Goal: Navigation & Orientation: Find specific page/section

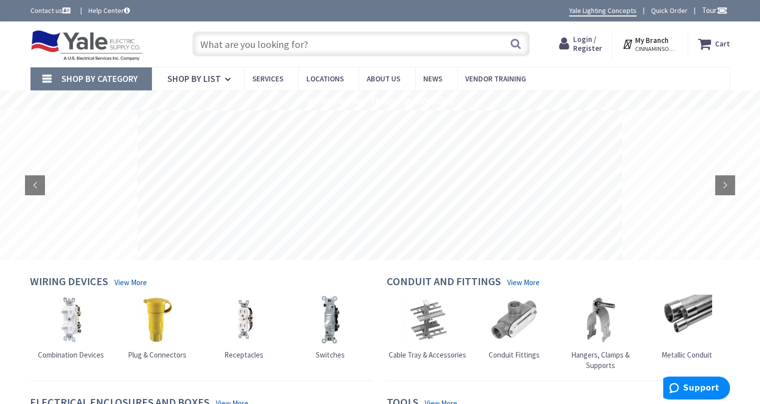
click at [656, 39] on strong "My Branch" at bounding box center [651, 39] width 33 height 9
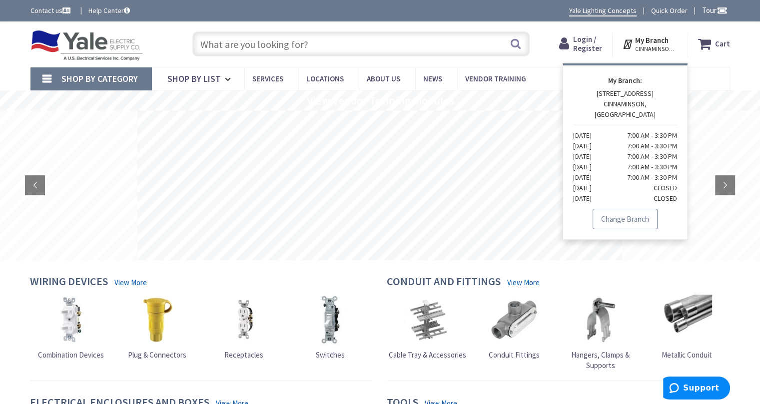
click at [631, 209] on link "Change Branch" at bounding box center [624, 219] width 65 height 21
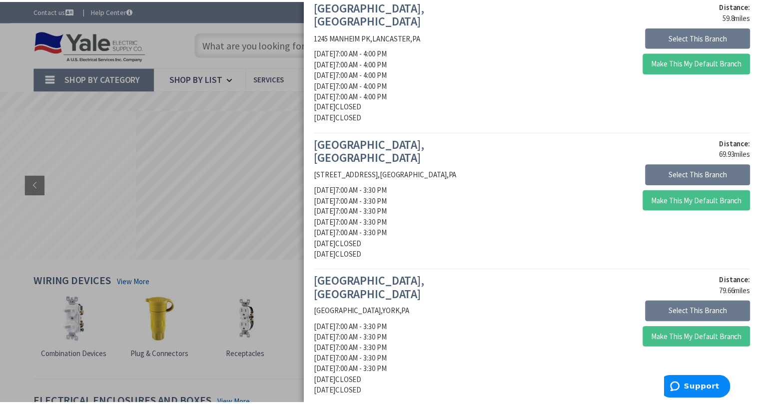
scroll to position [1174, 0]
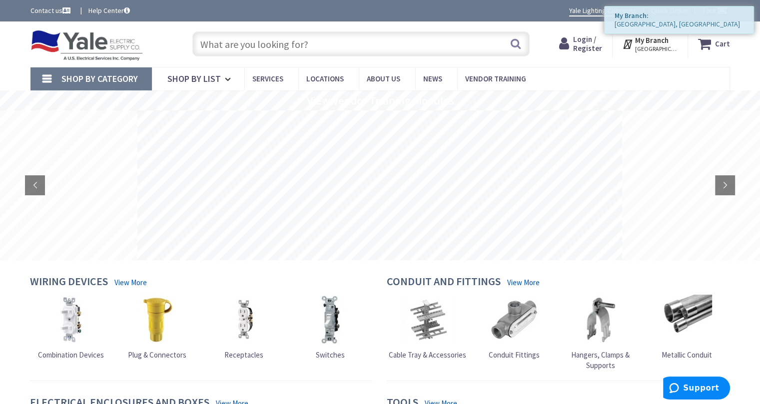
click at [588, 62] on div "Skip to Content Toggle Nav Search Cart My Cart Close" at bounding box center [379, 43] width 749 height 45
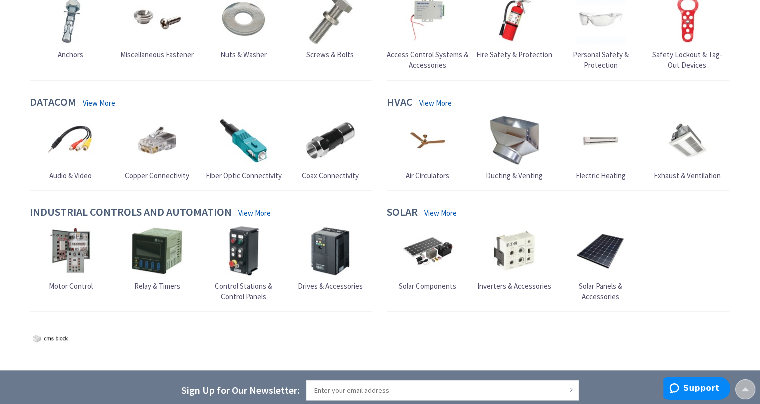
scroll to position [984, 0]
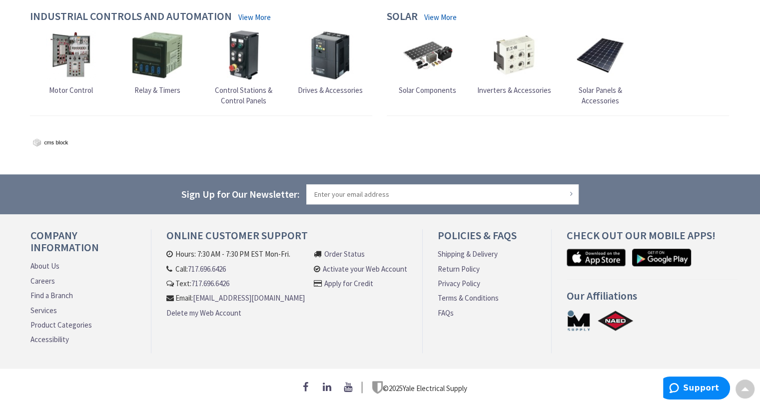
click at [55, 293] on link "Find a Branch" at bounding box center [51, 295] width 42 height 10
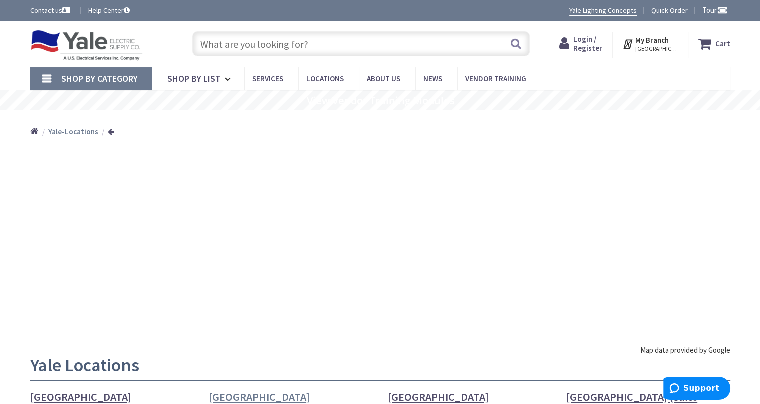
scroll to position [150, 0]
